Goal: Information Seeking & Learning: Learn about a topic

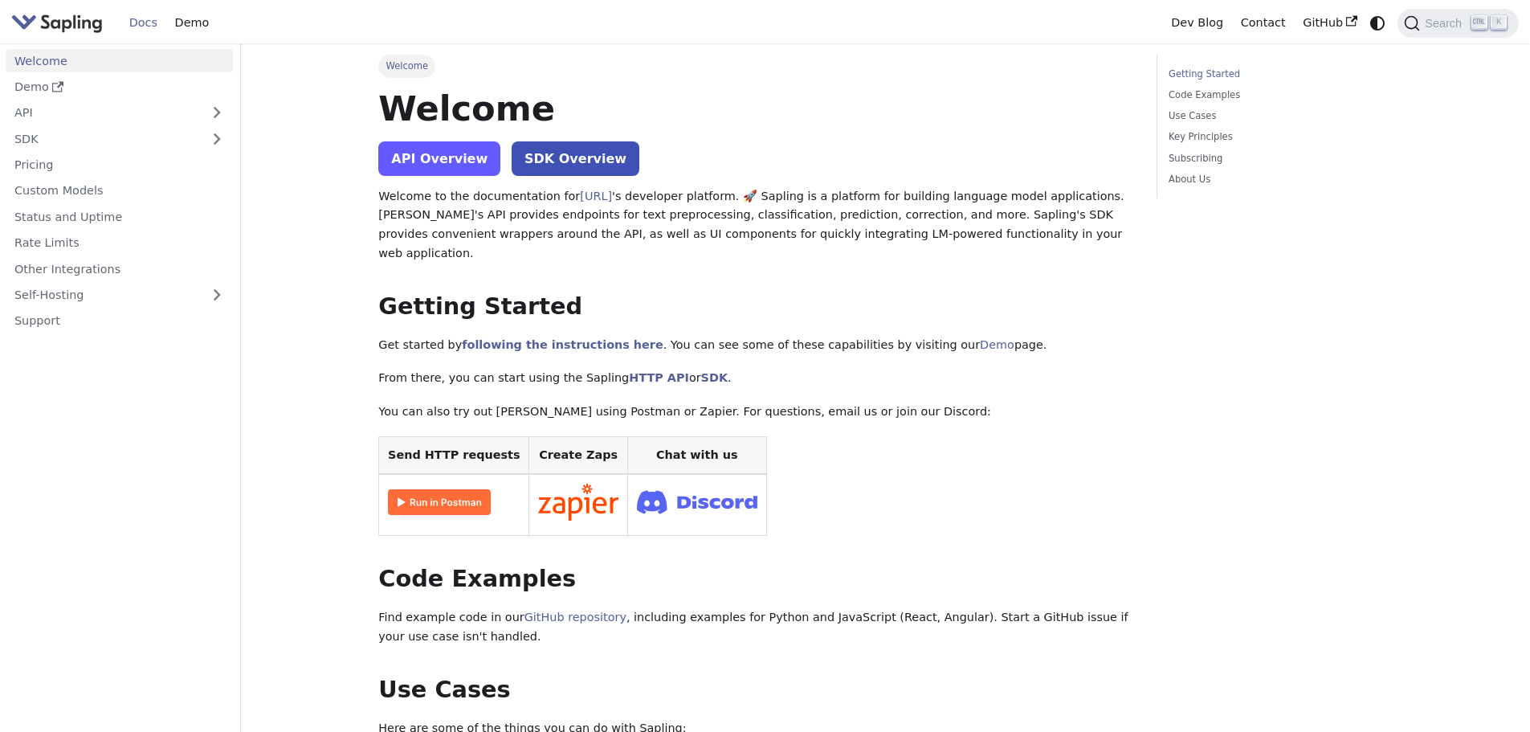
click at [430, 159] on link "API Overview" at bounding box center [439, 158] width 122 height 35
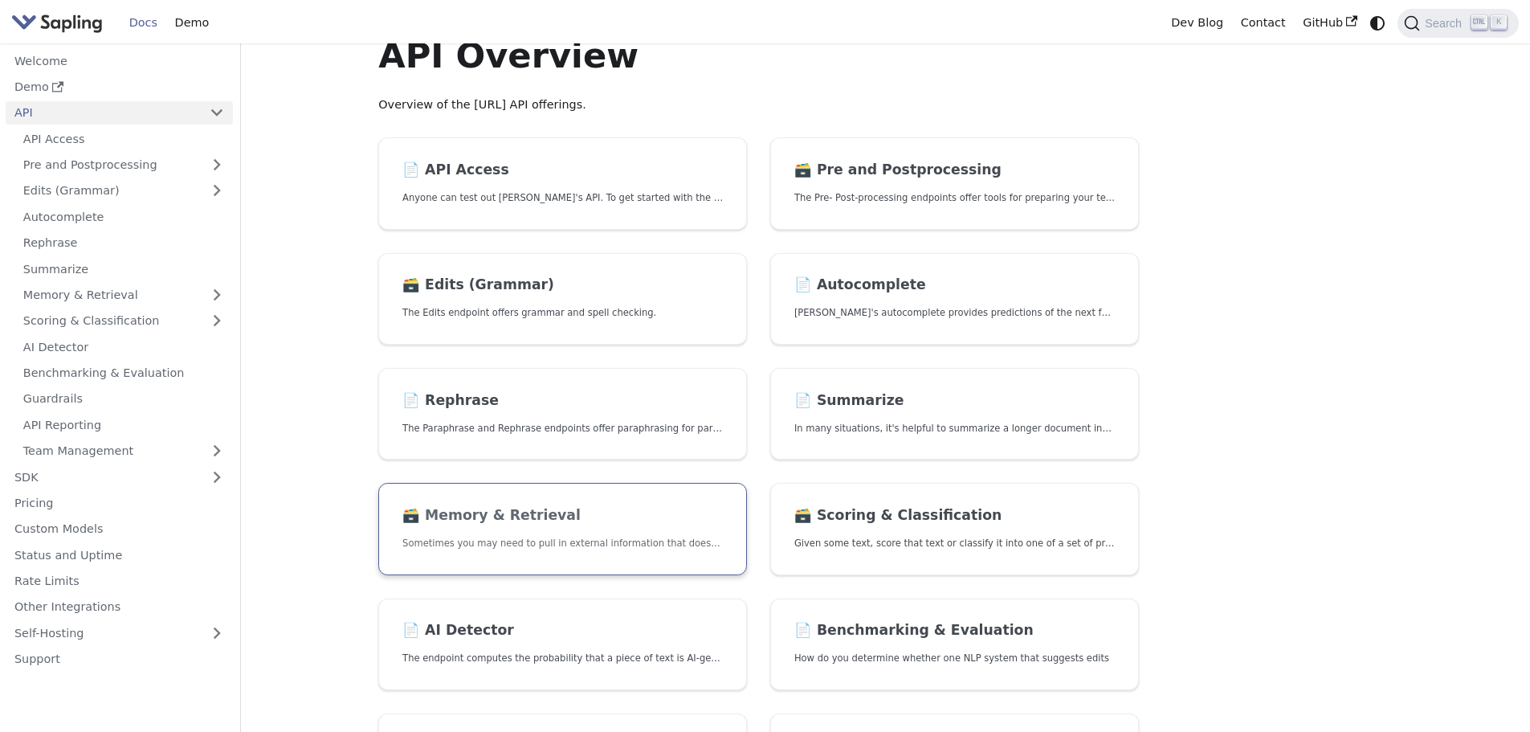
scroll to position [161, 0]
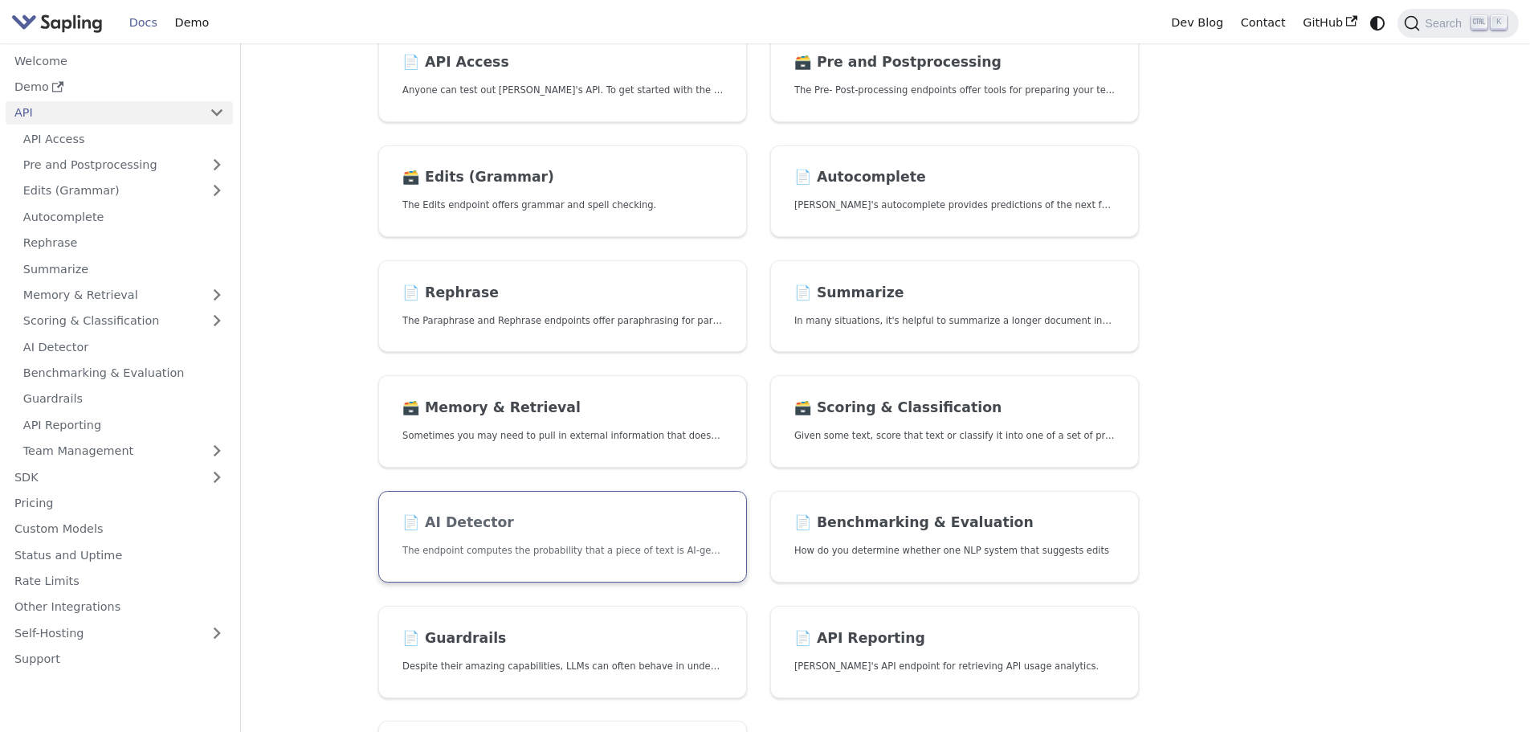
click at [515, 541] on link "📄️ AI Detector The endpoint computes the probability that a piece of text is AI…" at bounding box center [562, 537] width 369 height 92
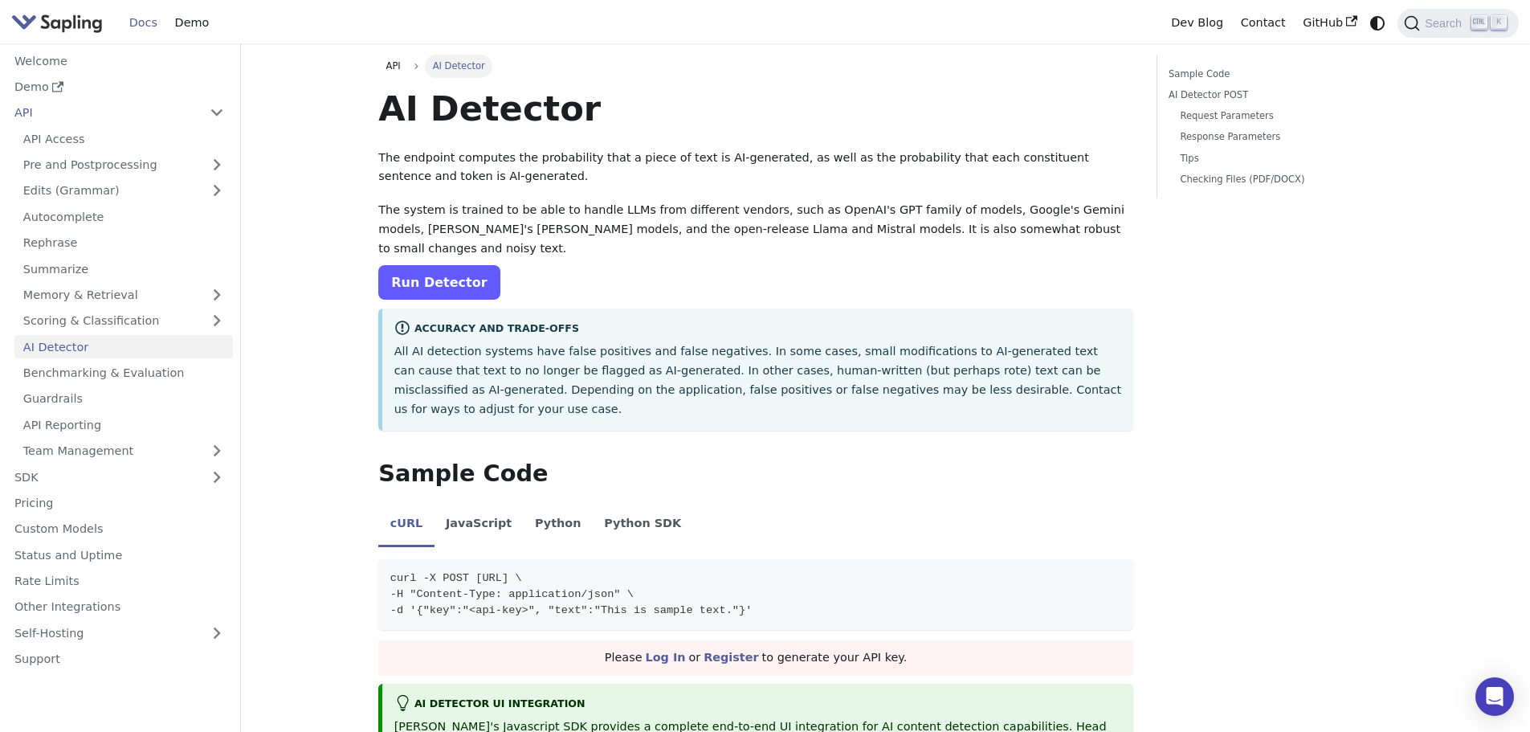
click at [444, 268] on link "Run Detector" at bounding box center [438, 282] width 121 height 35
